Goal: Information Seeking & Learning: Learn about a topic

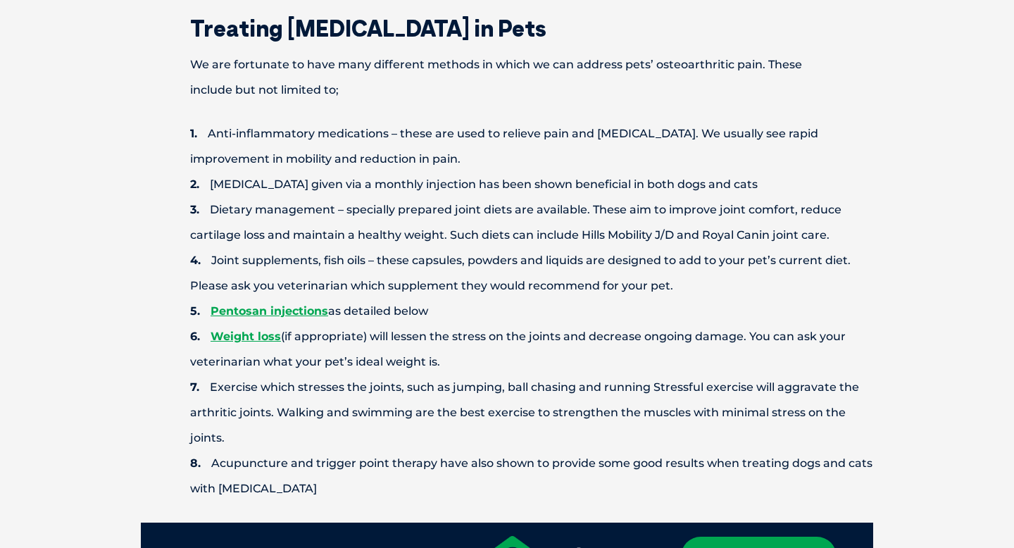
scroll to position [1104, 0]
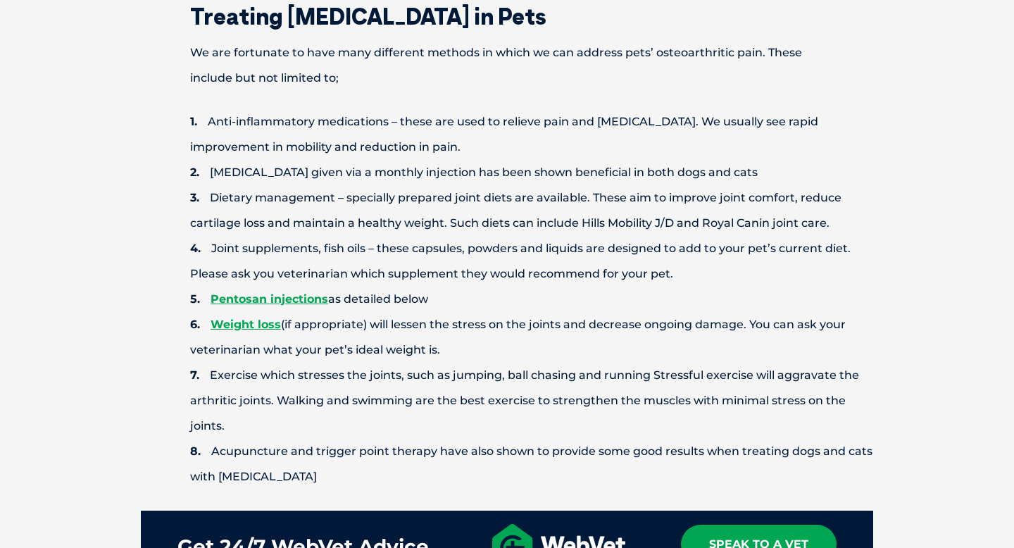
click at [489, 166] on li "[MEDICAL_DATA] given via a monthly injection has been shown beneficial in both …" at bounding box center [531, 172] width 683 height 25
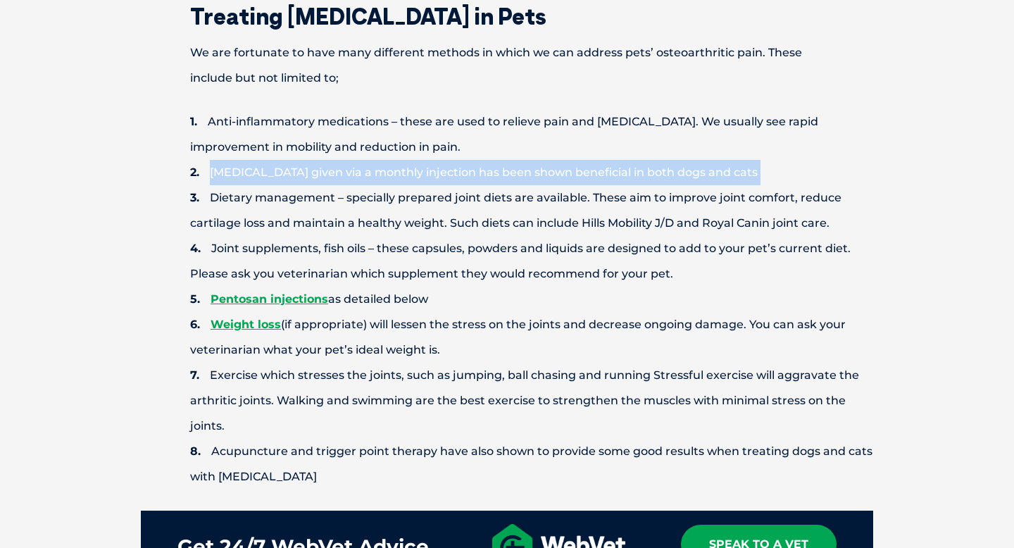
click at [489, 196] on li "Dietary management – specially prepared joint diets are available. These aim to…" at bounding box center [531, 210] width 683 height 51
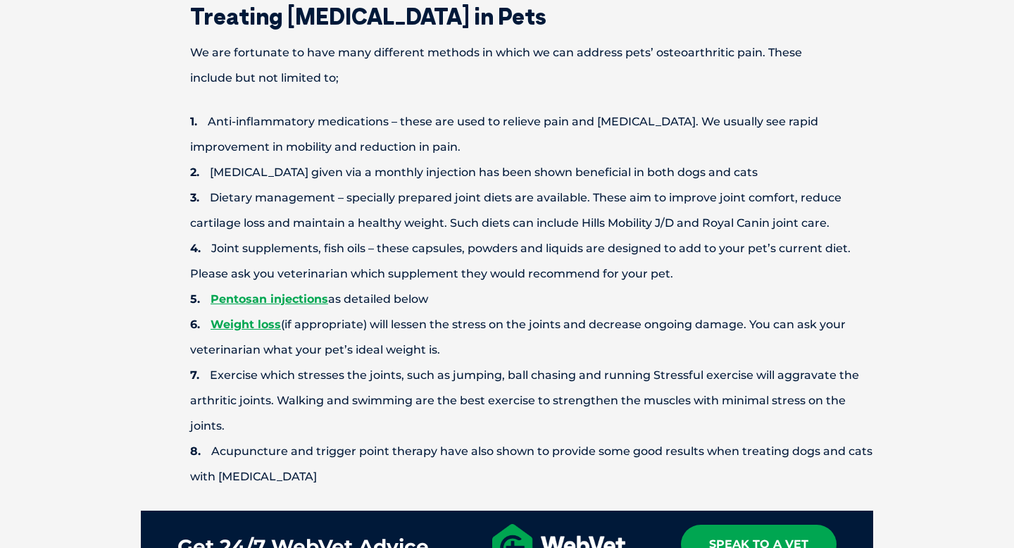
click at [489, 196] on li "Dietary management – specially prepared joint diets are available. These aim to…" at bounding box center [531, 210] width 683 height 51
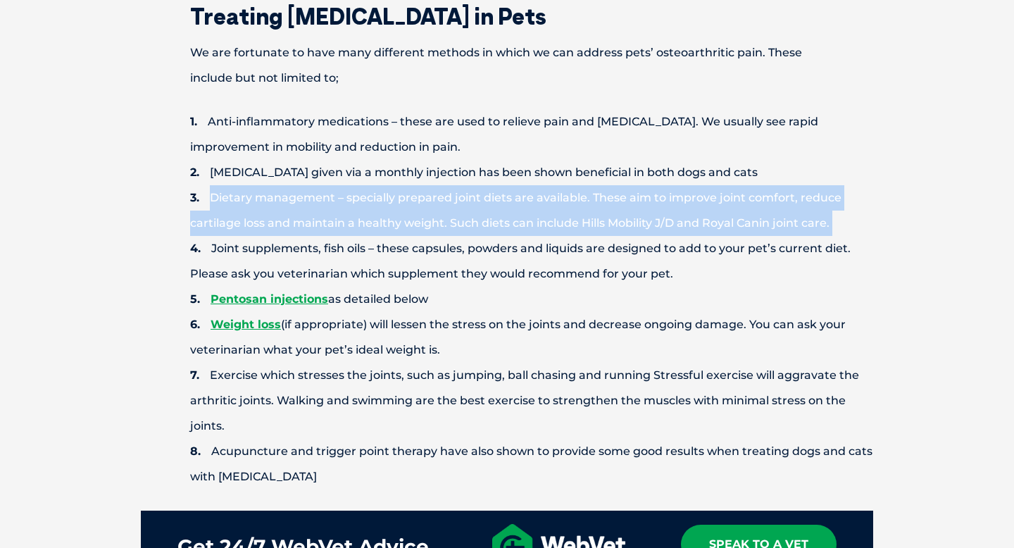
click at [330, 188] on li "Dietary management – specially prepared joint diets are available. These aim to…" at bounding box center [531, 210] width 683 height 51
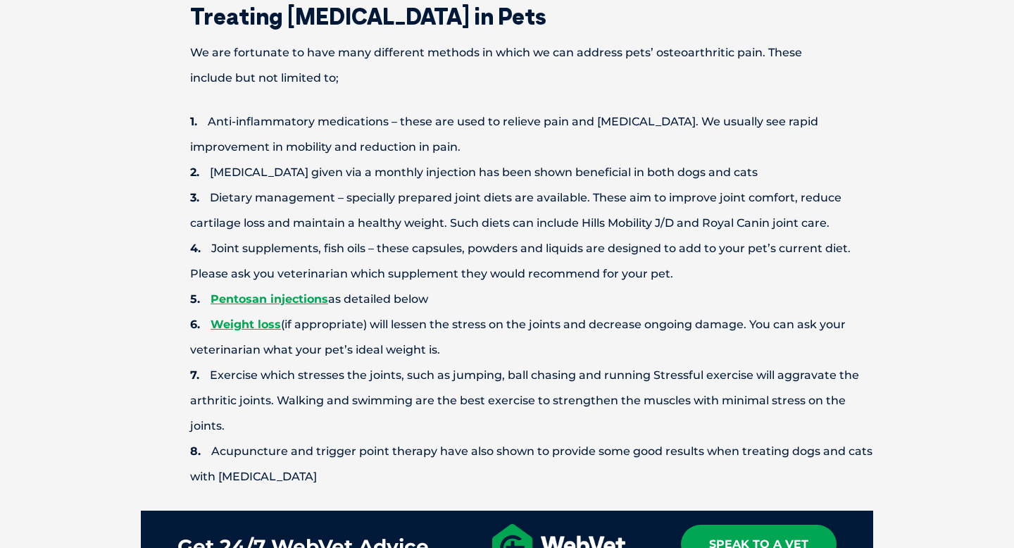
click at [285, 176] on li "[MEDICAL_DATA] given via a monthly injection has been shown beneficial in both …" at bounding box center [531, 172] width 683 height 25
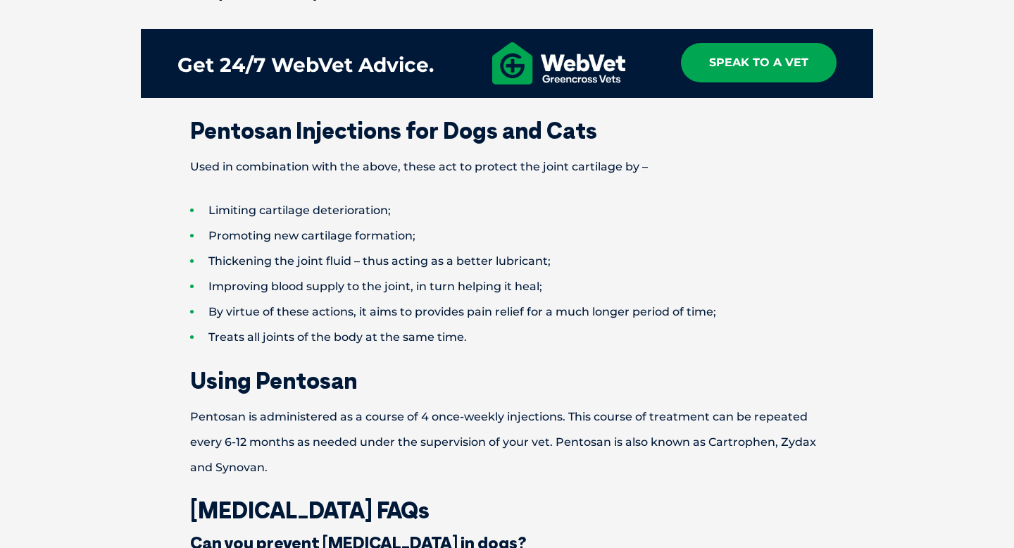
scroll to position [1587, 0]
